Goal: Task Accomplishment & Management: Manage account settings

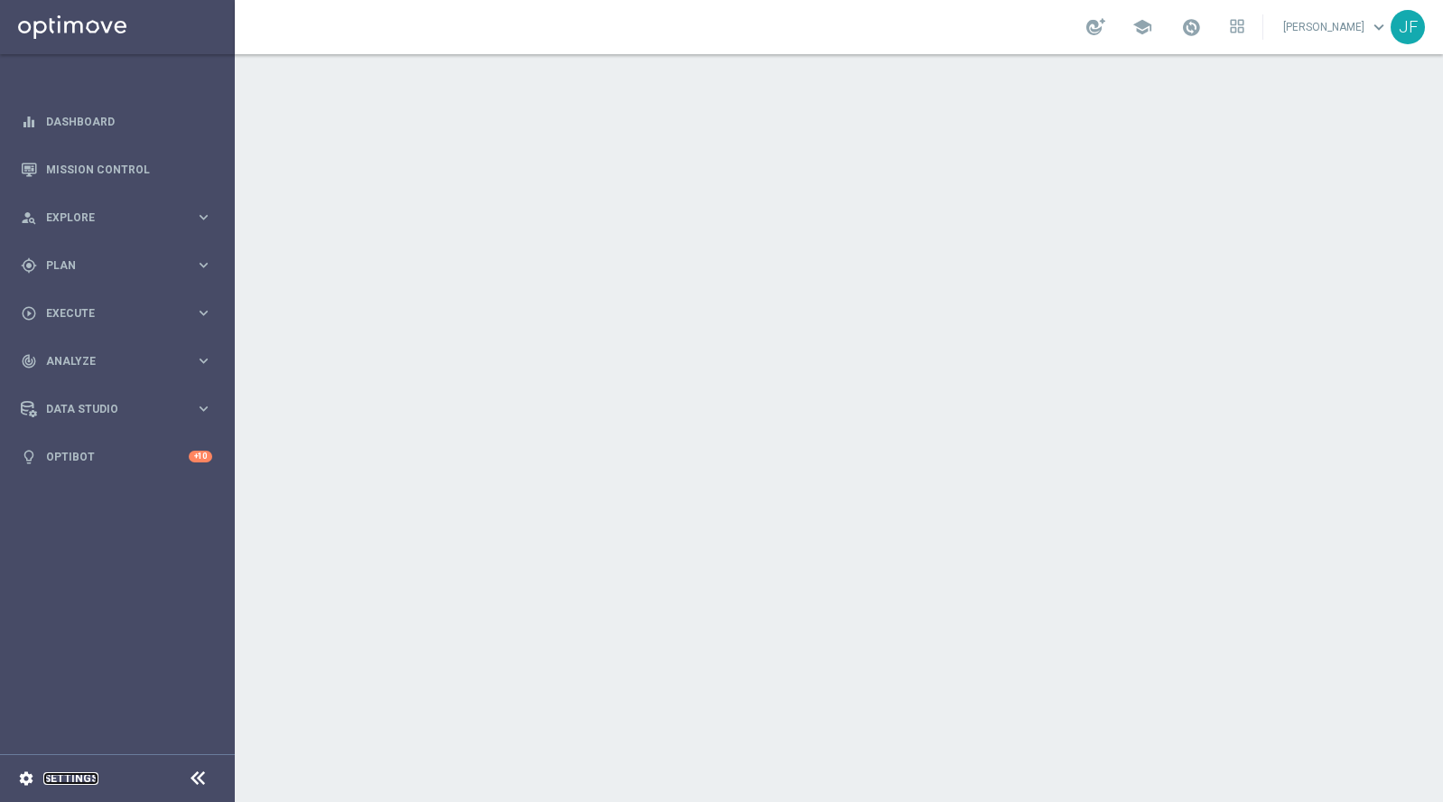
click at [55, 781] on link "Settings" at bounding box center [70, 778] width 55 height 11
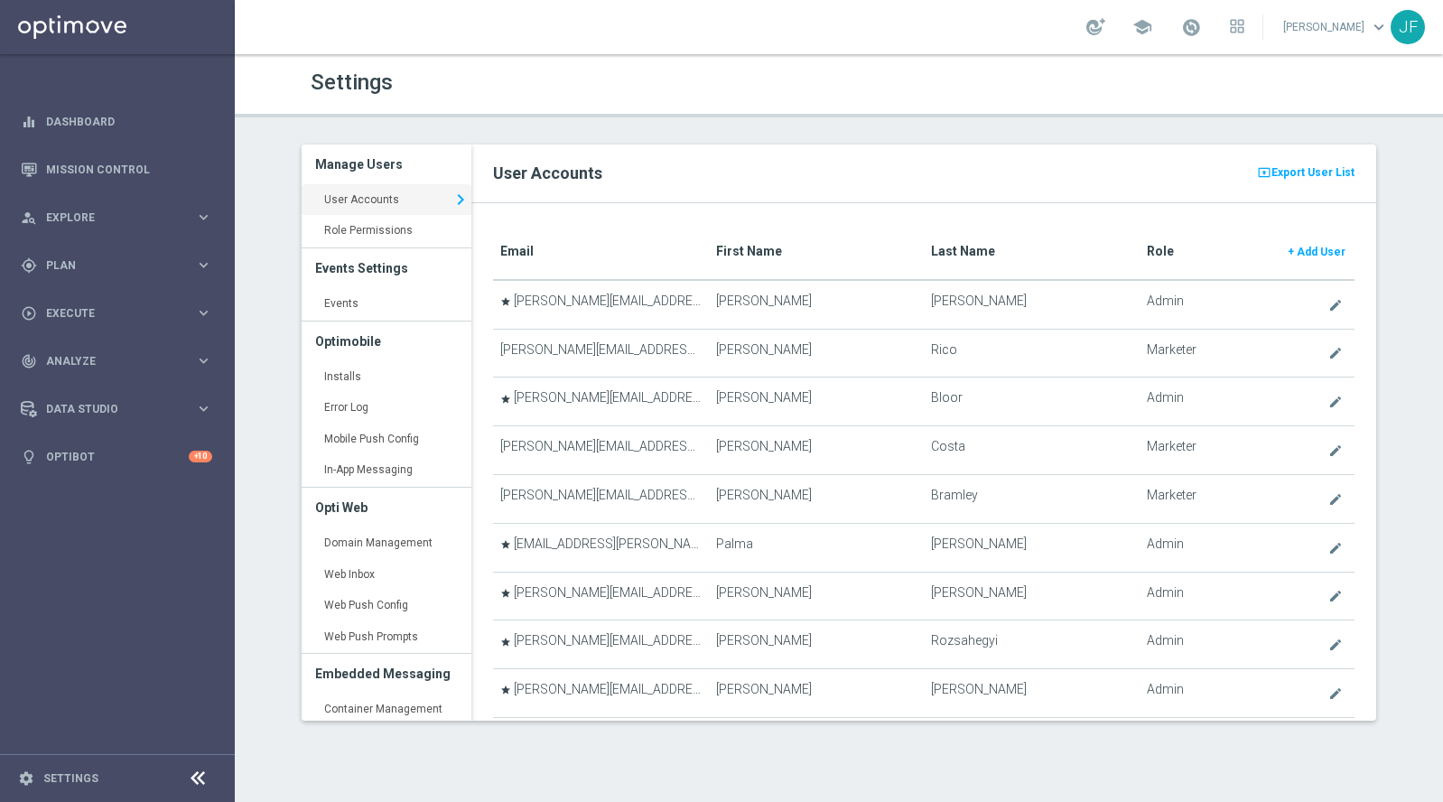
click at [190, 778] on icon at bounding box center [198, 779] width 22 height 22
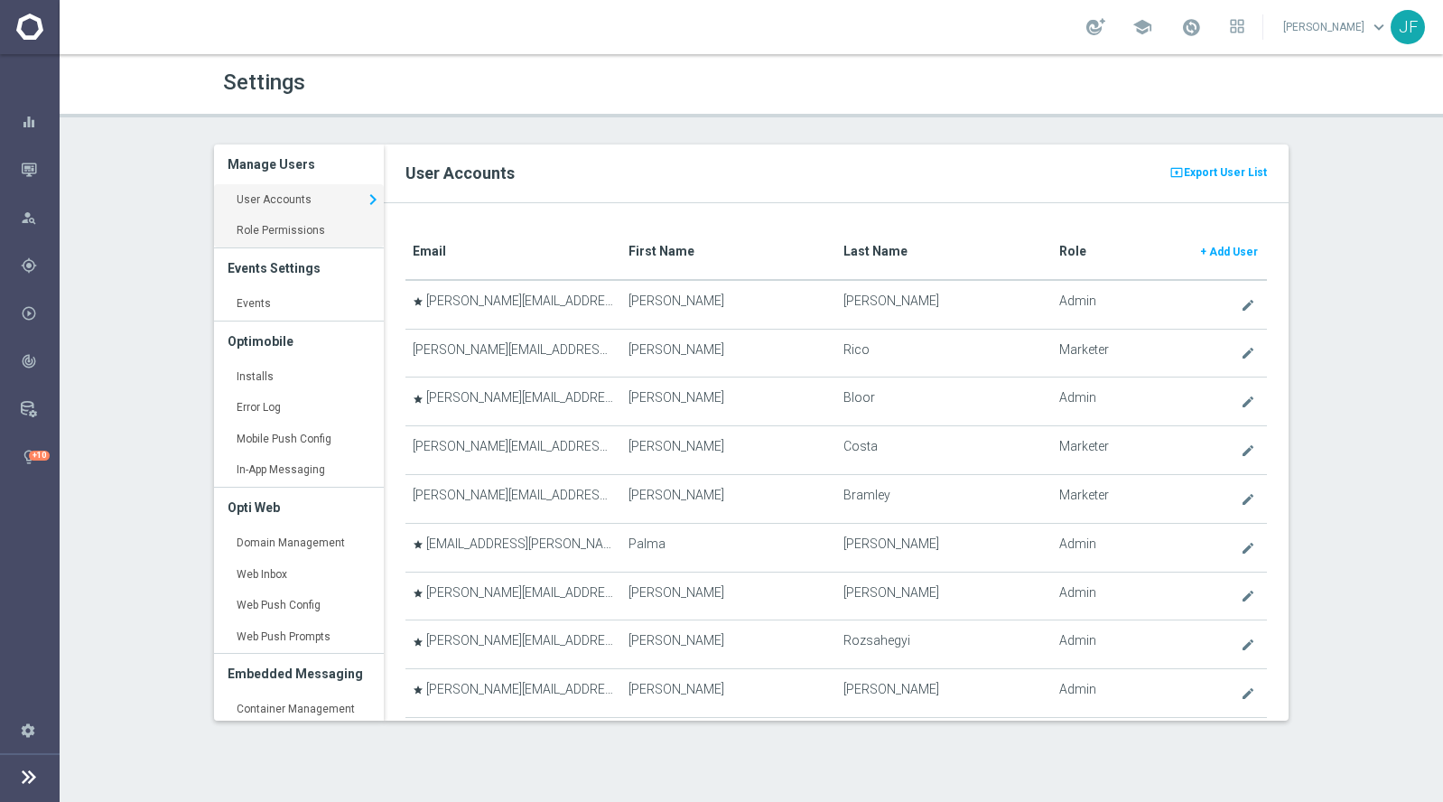
click at [284, 224] on link "Role Permissions keyboard_arrow_right" at bounding box center [299, 231] width 170 height 33
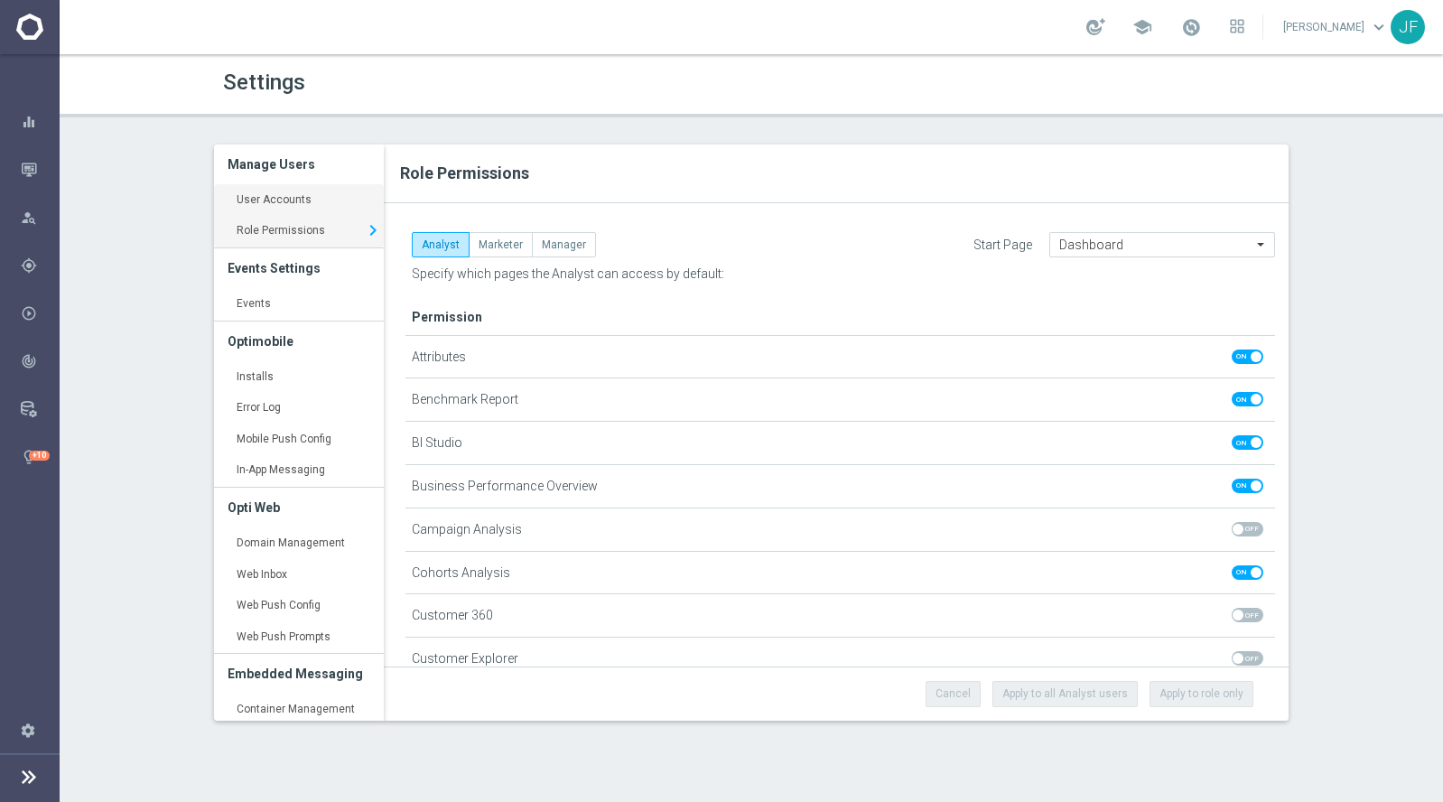
click at [291, 203] on link "User Accounts keyboard_arrow_right" at bounding box center [299, 200] width 170 height 33
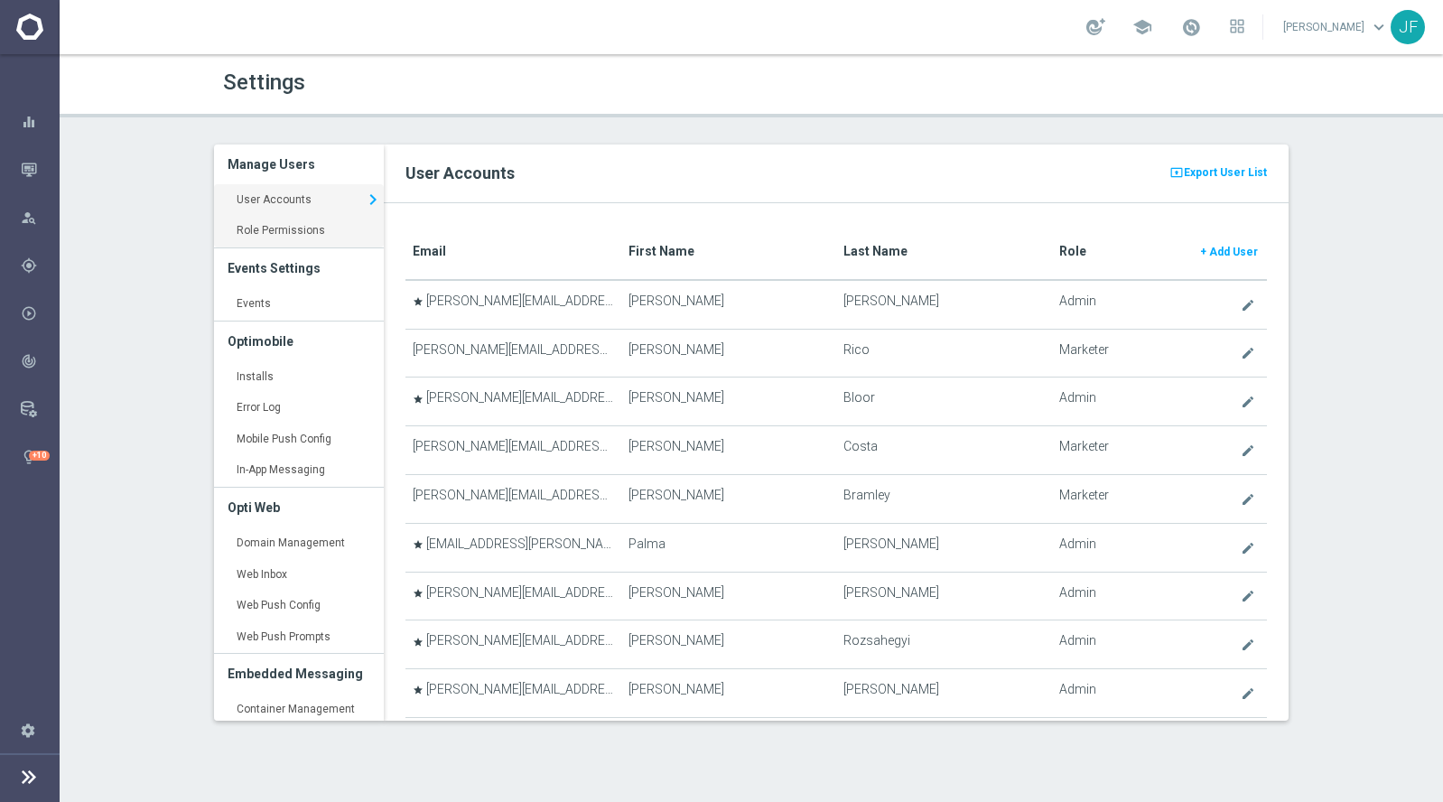
click at [284, 232] on link "Role Permissions keyboard_arrow_right" at bounding box center [299, 231] width 170 height 33
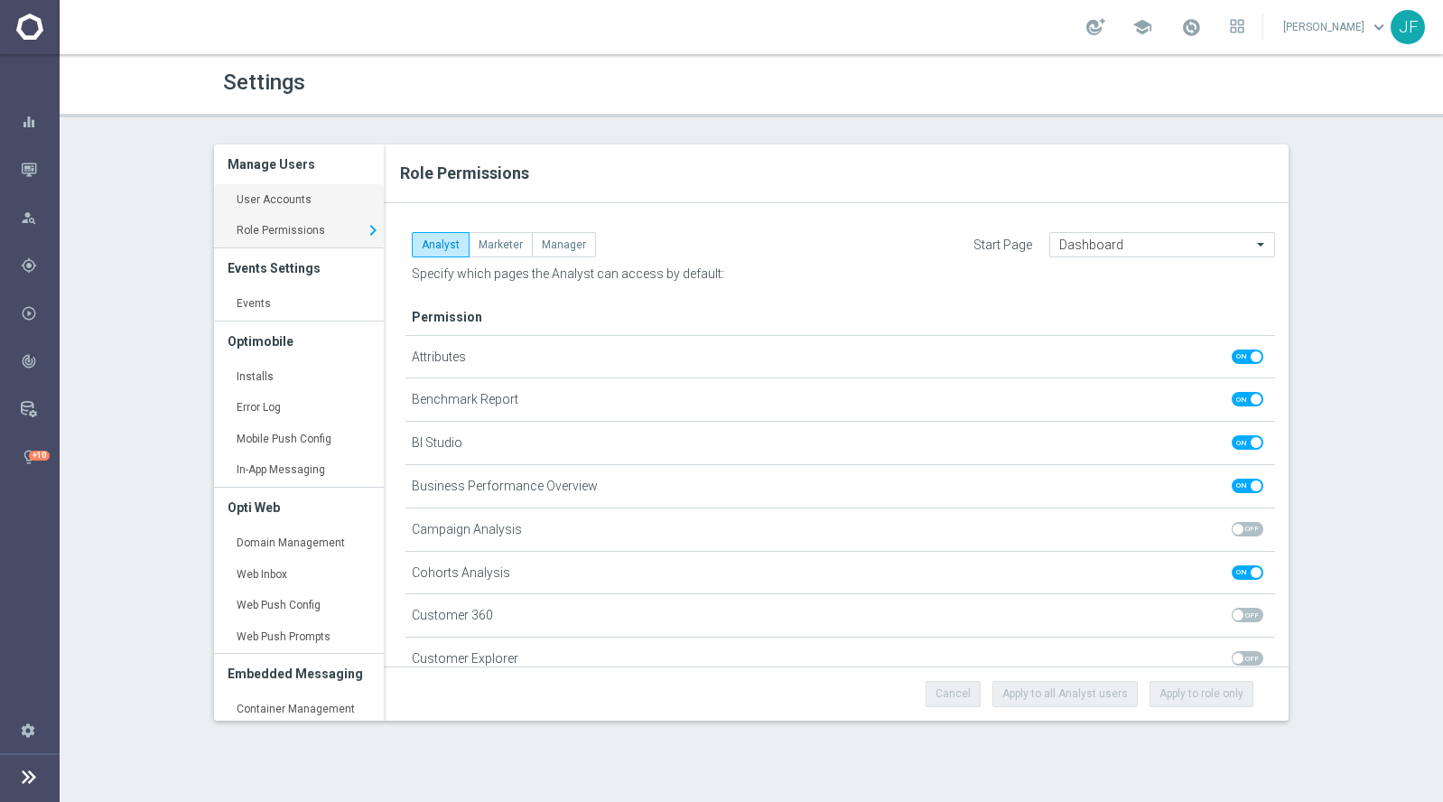
click at [291, 191] on link "User Accounts keyboard_arrow_right" at bounding box center [299, 200] width 170 height 33
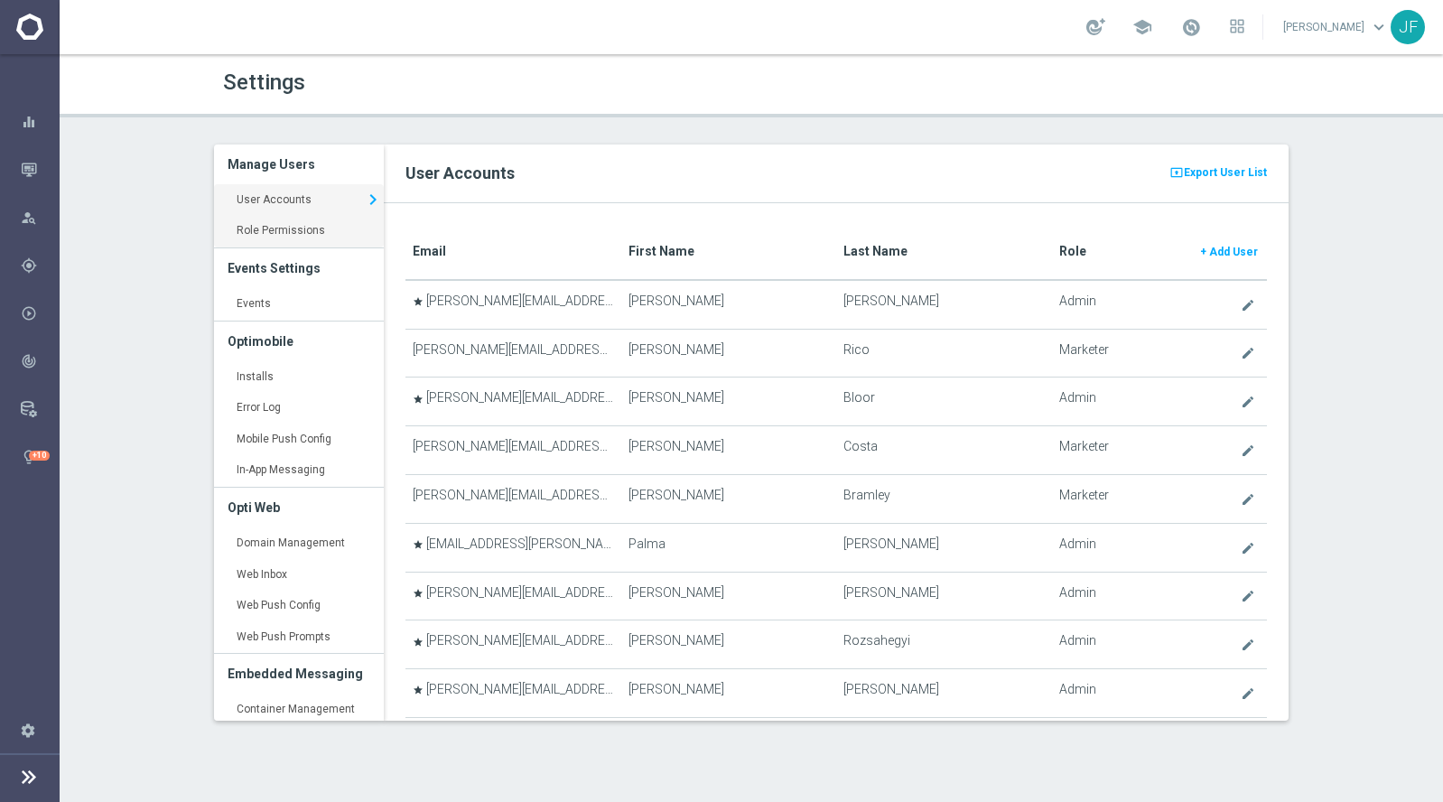
click at [286, 224] on link "Role Permissions keyboard_arrow_right" at bounding box center [299, 231] width 170 height 33
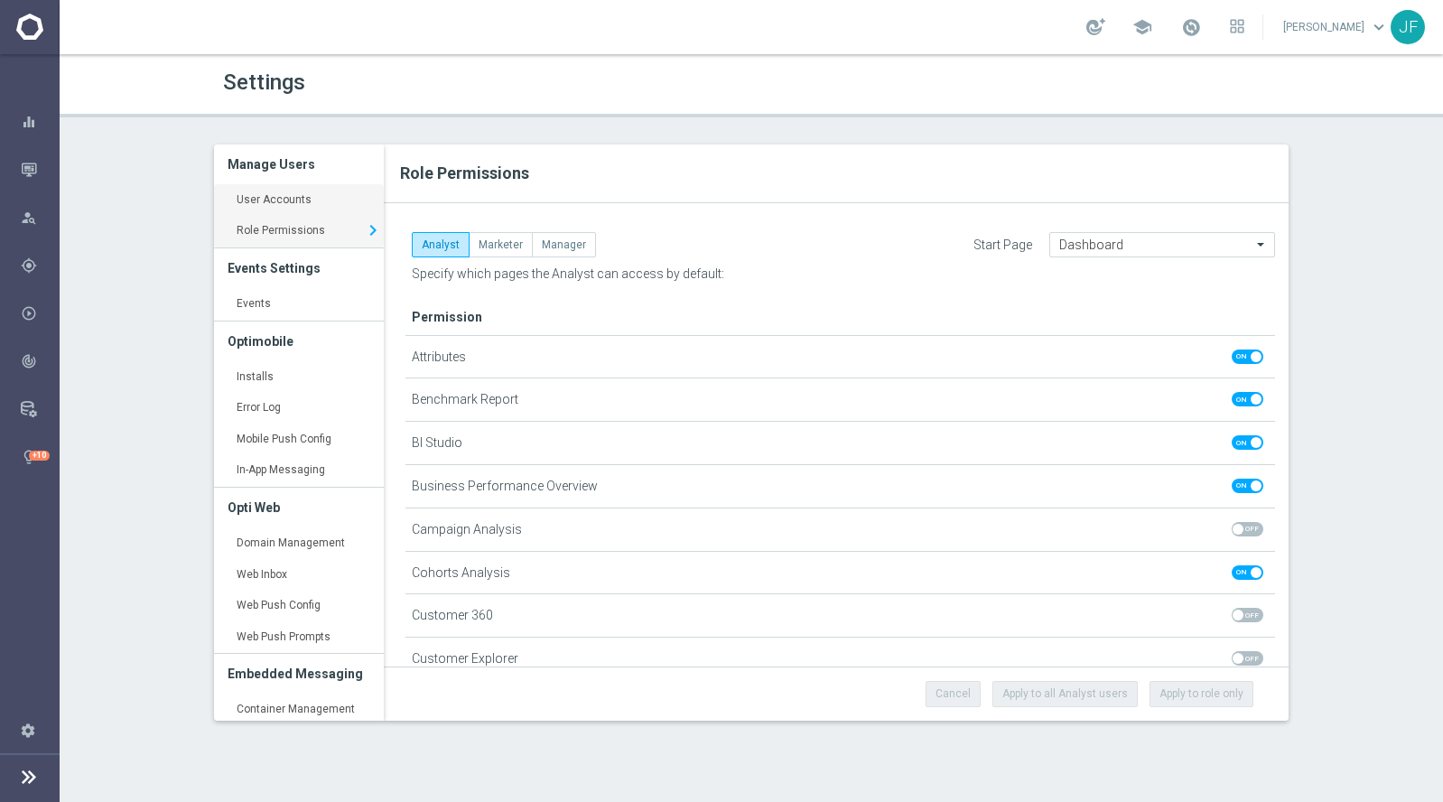
click at [308, 201] on link "User Accounts keyboard_arrow_right" at bounding box center [299, 200] width 170 height 33
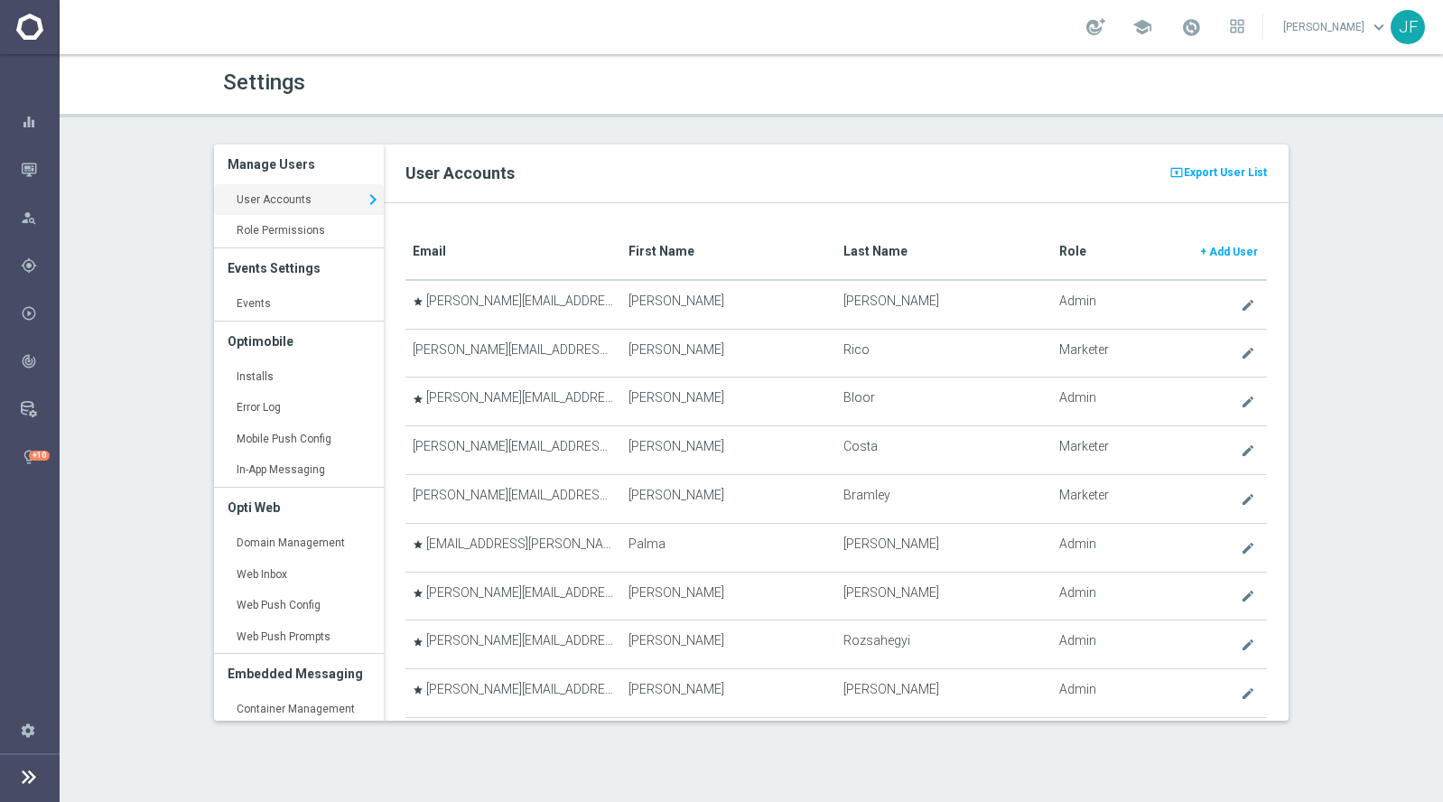
click at [1057, 254] on th "Role + Add User" at bounding box center [1159, 252] width 215 height 55
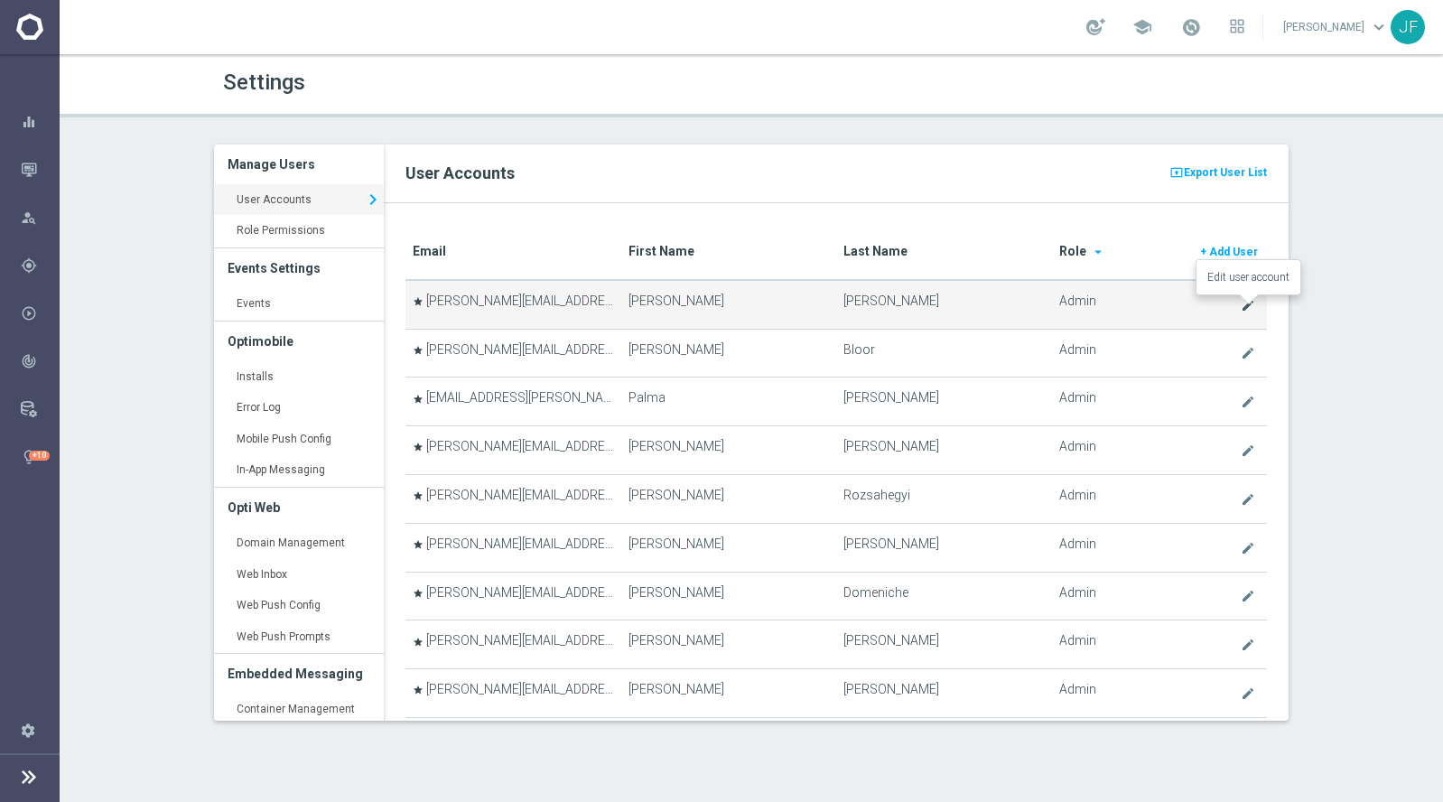
click at [1250, 303] on icon "create" at bounding box center [1248, 305] width 14 height 14
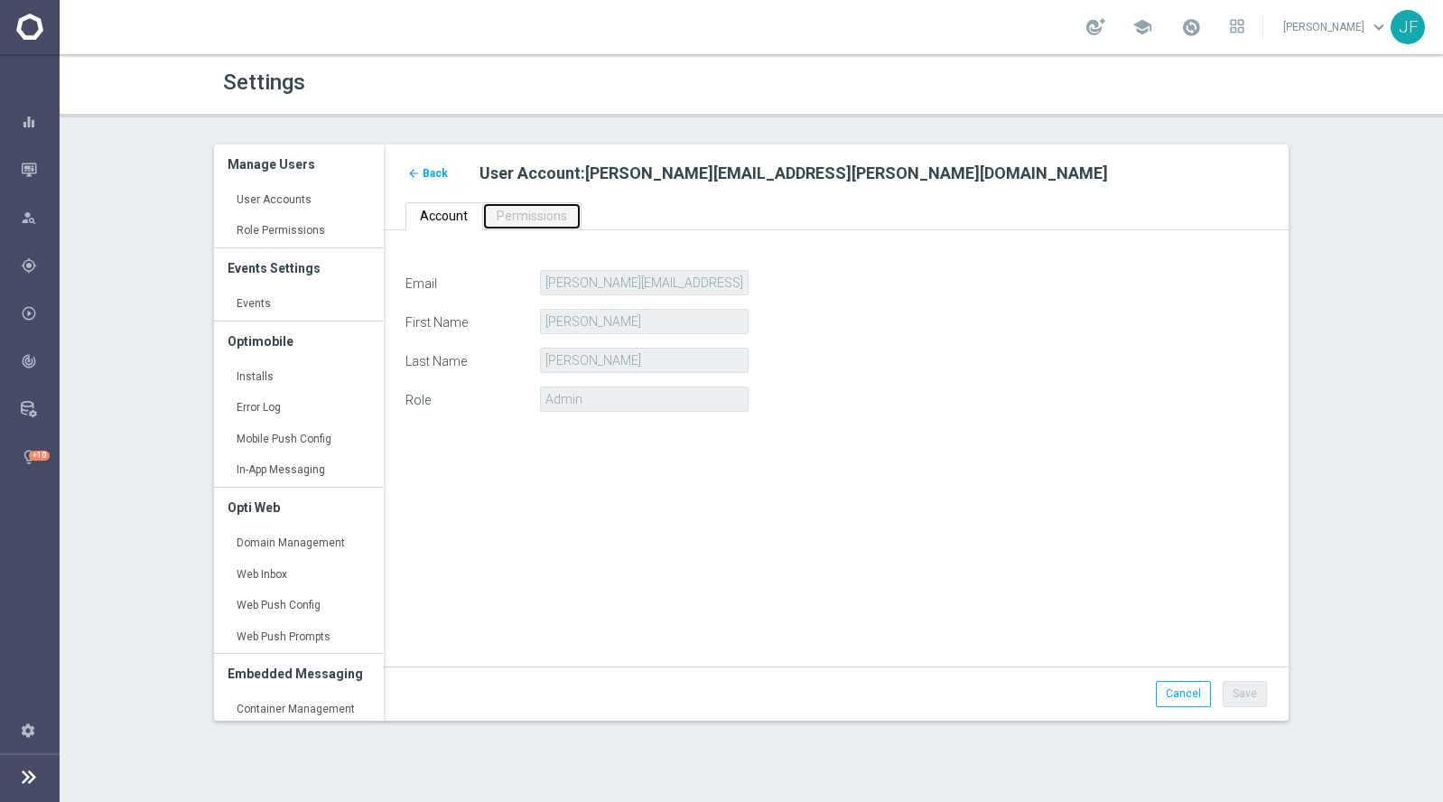
click at [520, 219] on span "Permissions" at bounding box center [532, 216] width 70 height 14
click at [519, 218] on span "Permissions" at bounding box center [532, 216] width 70 height 14
click at [443, 172] on span "Back" at bounding box center [435, 173] width 25 height 13
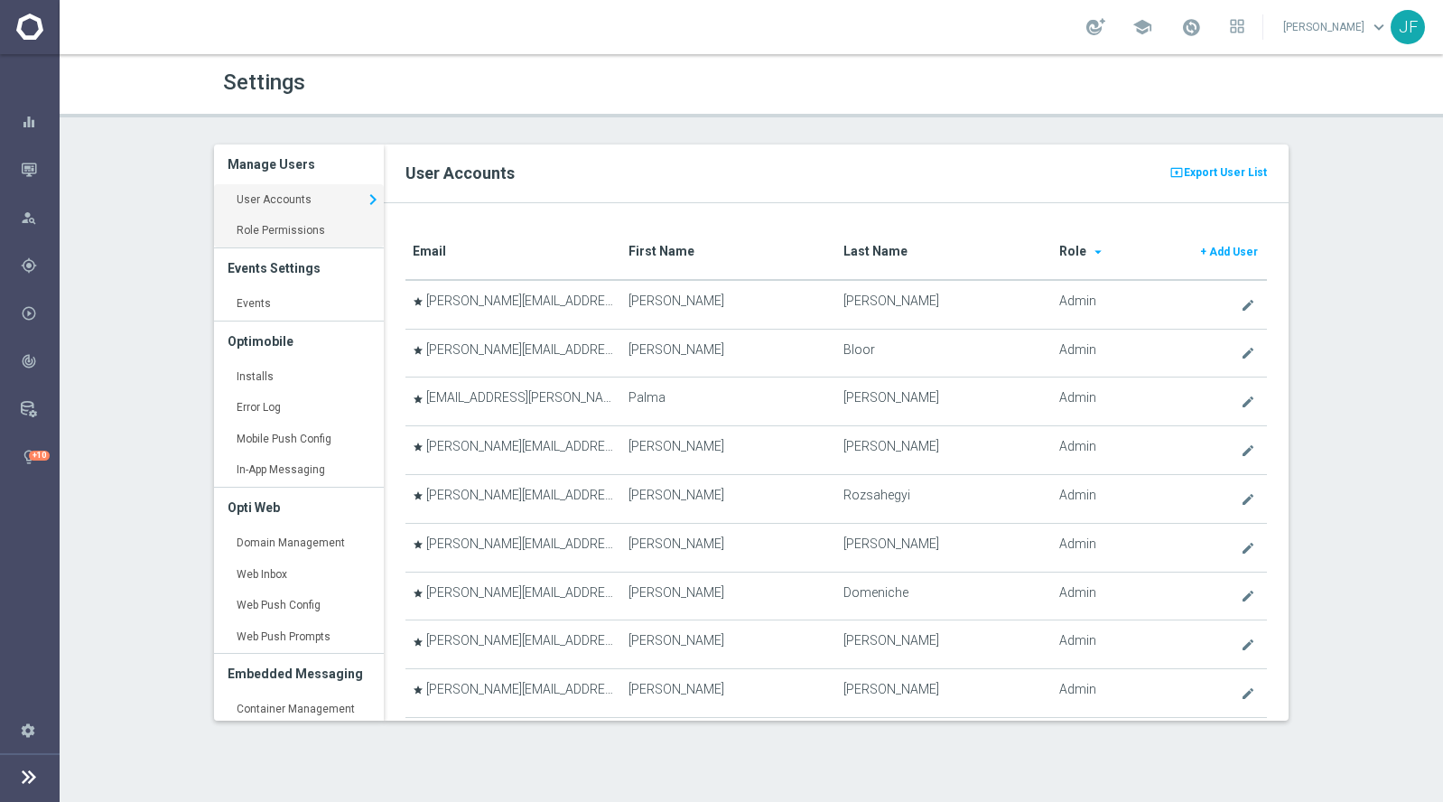
click at [297, 228] on link "Role Permissions keyboard_arrow_right" at bounding box center [299, 231] width 170 height 33
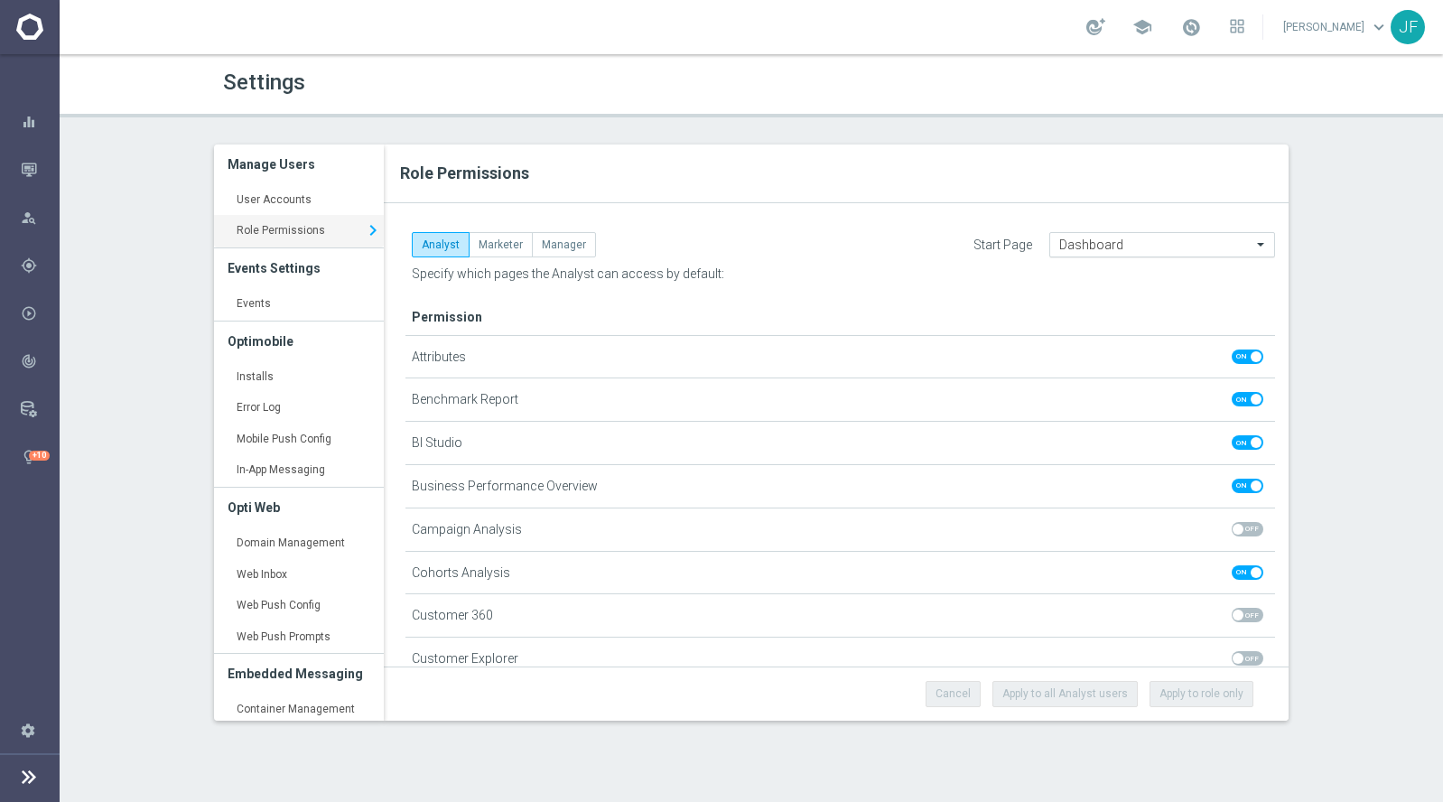
click at [1132, 250] on input "text" at bounding box center [1144, 245] width 170 height 15
click at [896, 227] on div "Analyst Marketer Manager Start Page Dashboard Permission" at bounding box center [836, 443] width 905 height 448
click at [514, 248] on button "Marketer" at bounding box center [501, 244] width 64 height 25
checkbox input "true"
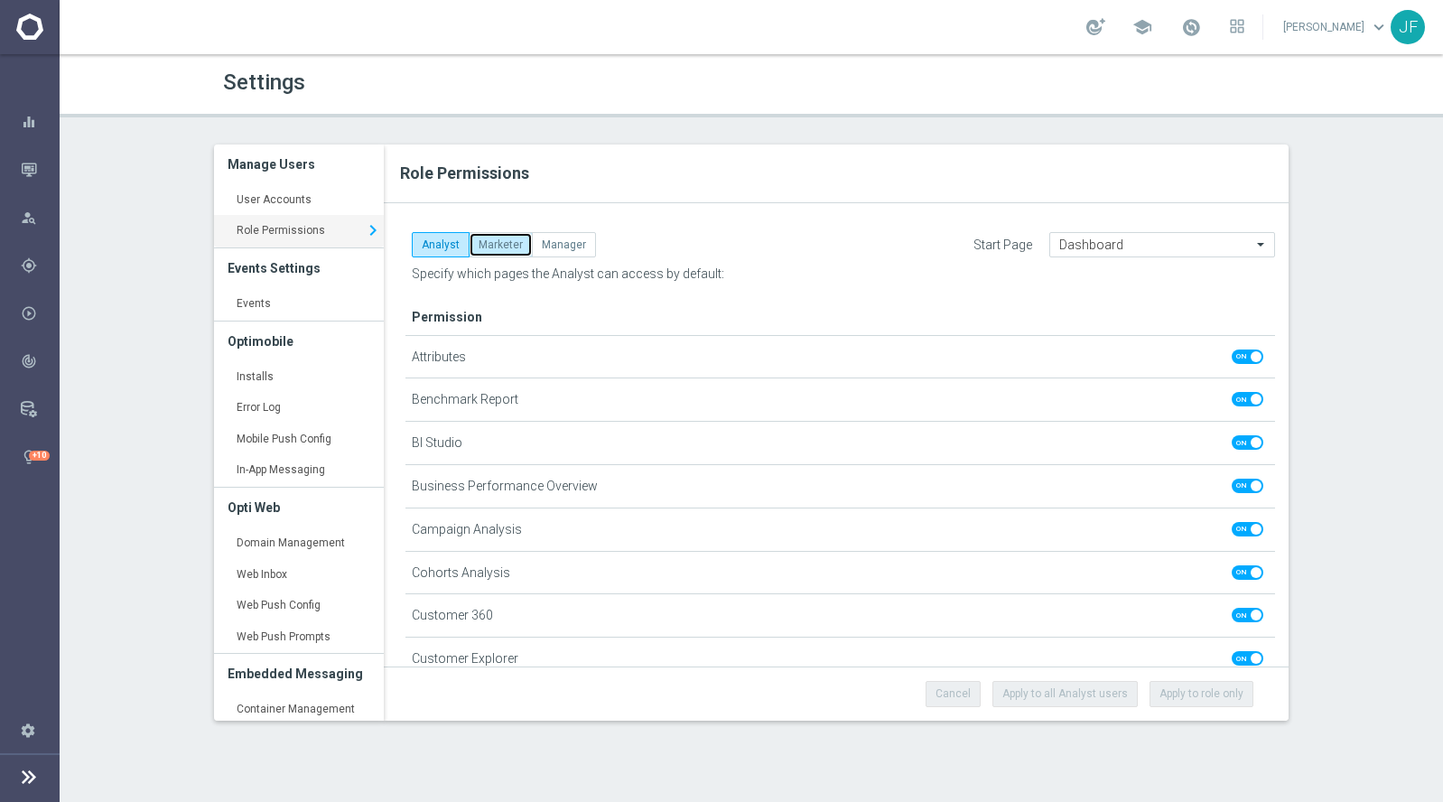
checkbox input "true"
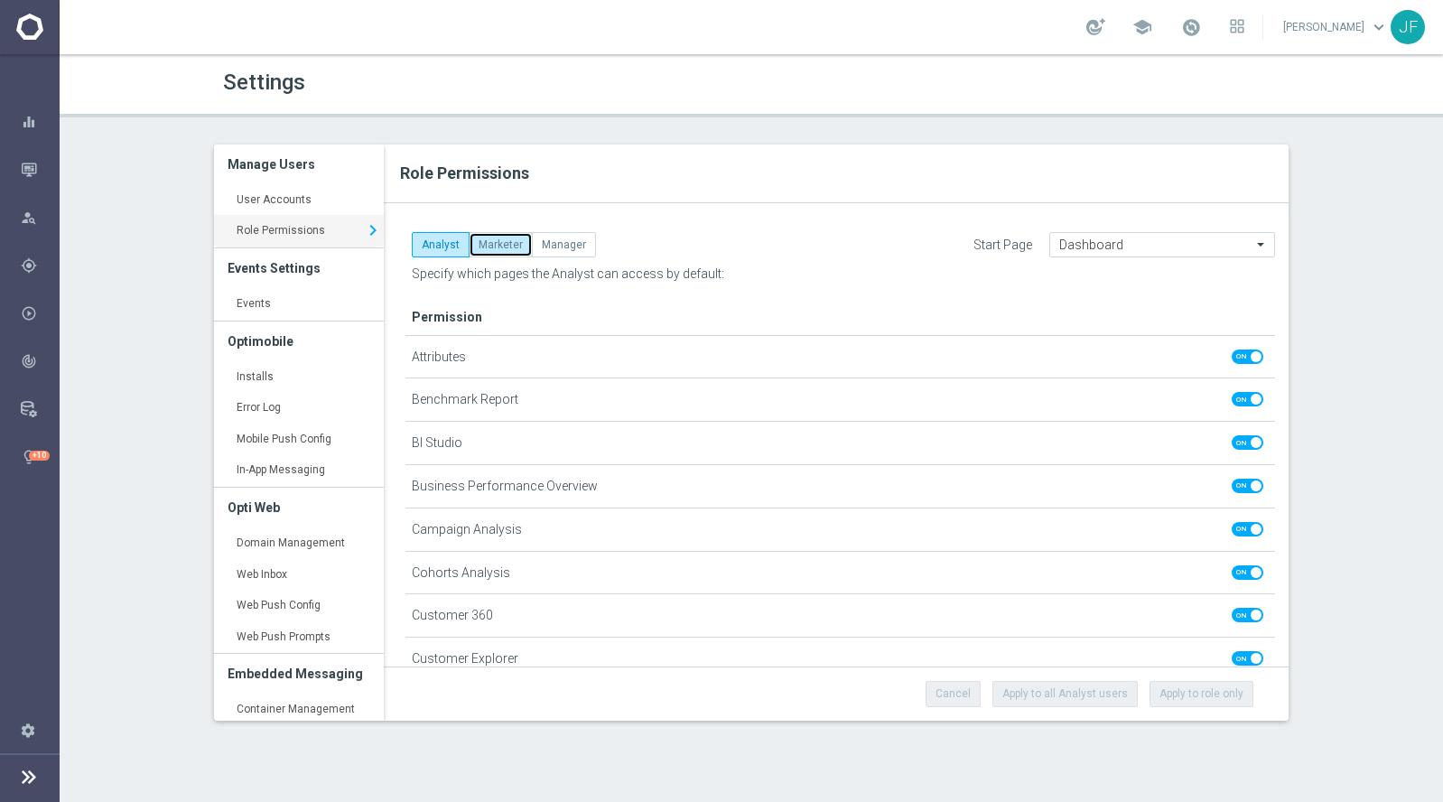
checkbox input "true"
checkbox input "false"
checkbox input "true"
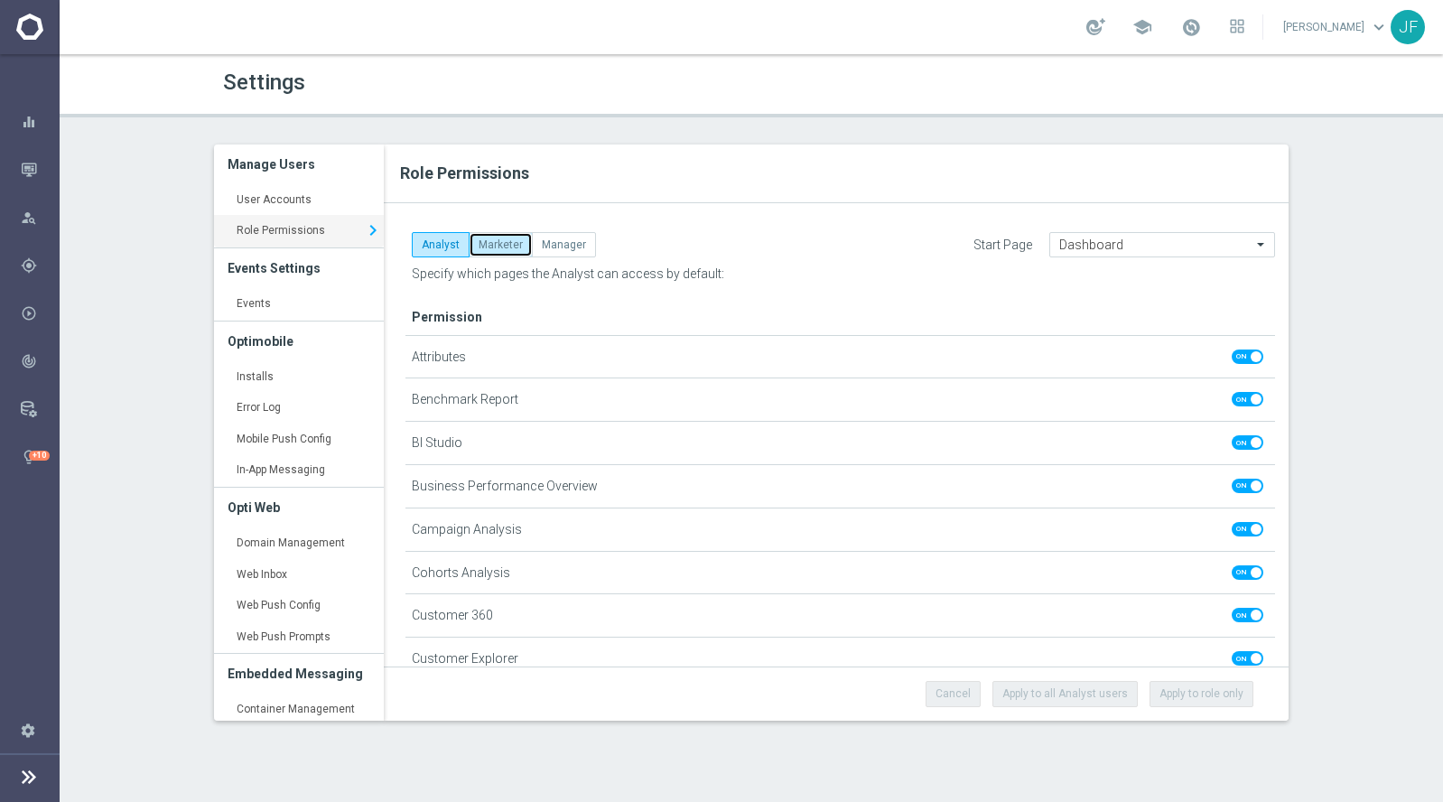
checkbox input "true"
checkbox input "false"
checkbox input "true"
click at [561, 249] on button "Manager" at bounding box center [564, 244] width 64 height 25
checkbox input "true"
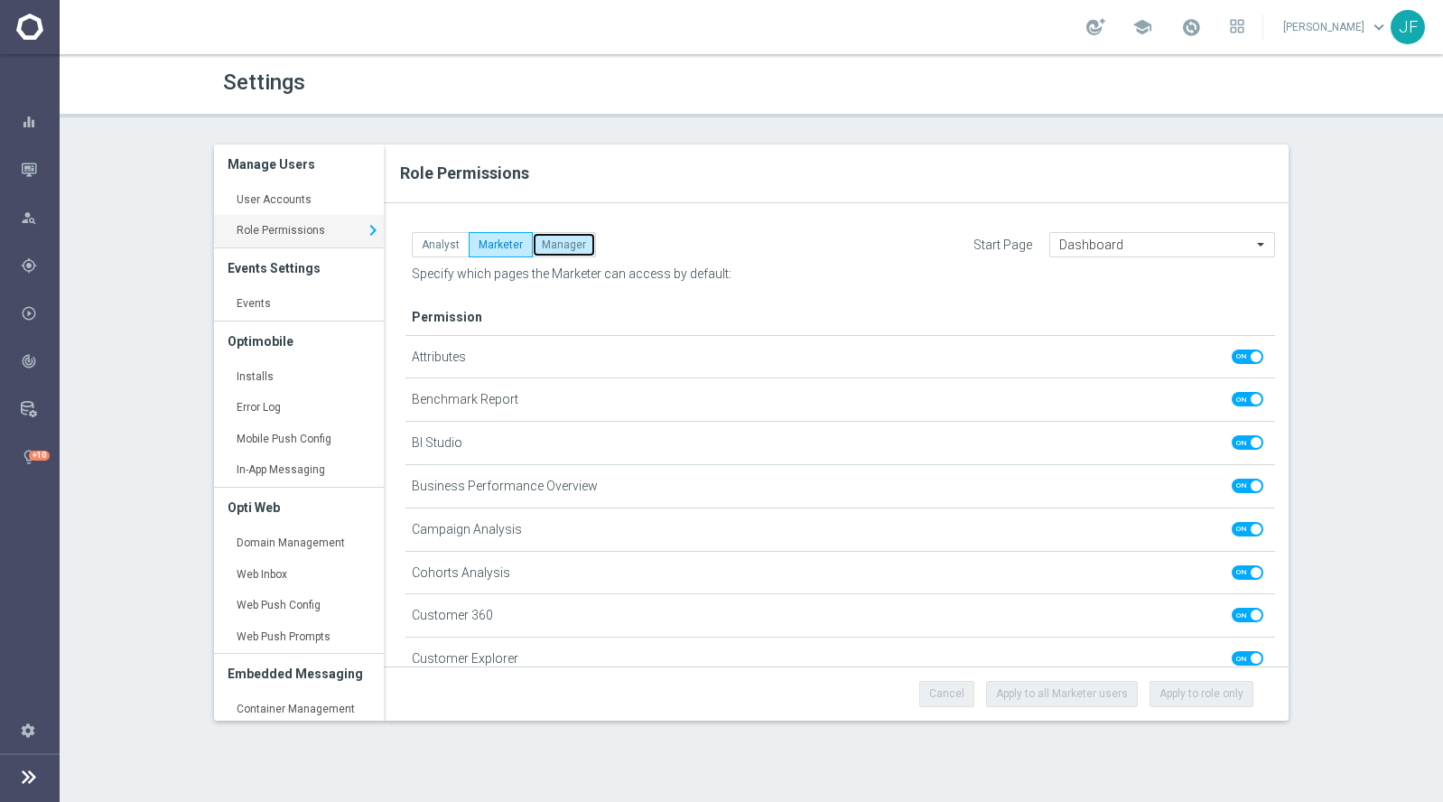
checkbox input "true"
click at [443, 249] on button "Analyst" at bounding box center [441, 244] width 58 height 25
checkbox input "false"
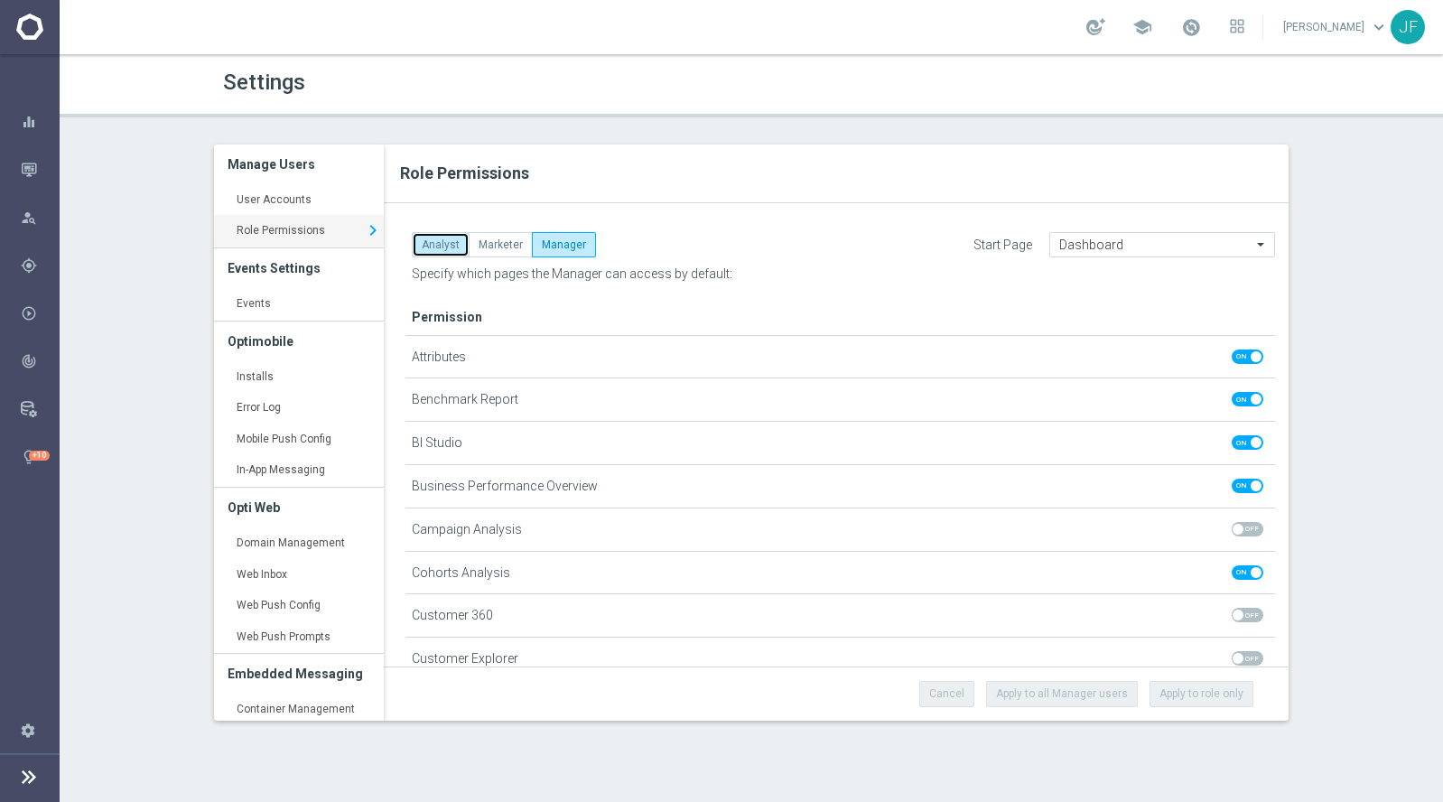
checkbox input "false"
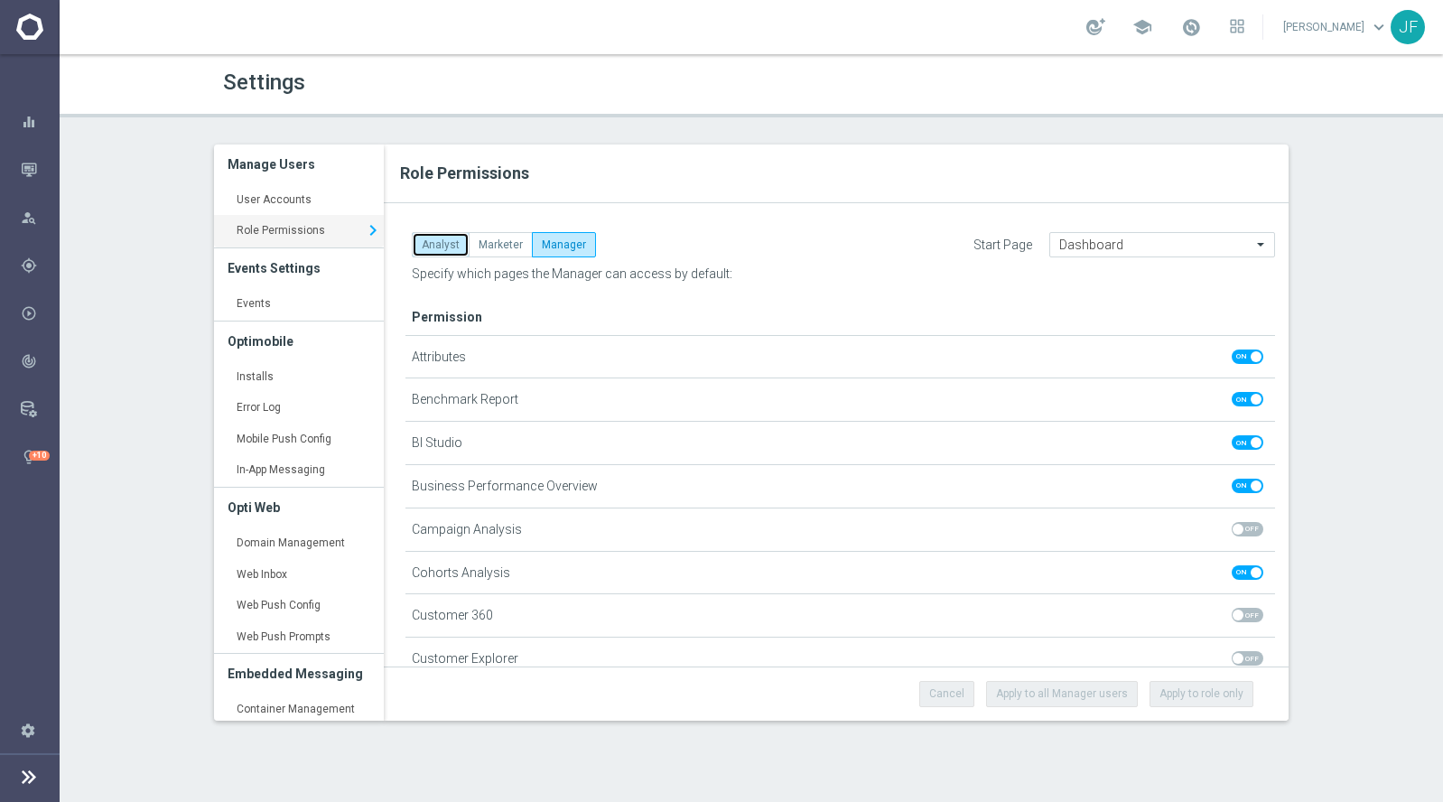
checkbox input "false"
